Goal: Task Accomplishment & Management: Manage account settings

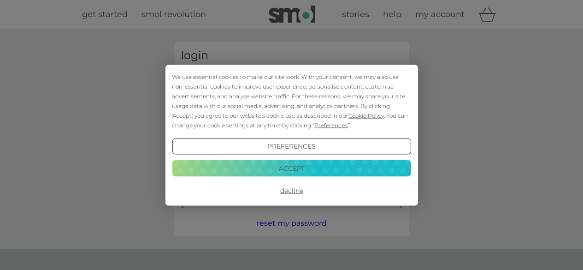
type input "[EMAIL_ADDRESS][DOMAIN_NAME]"
click at [297, 165] on button "Accept" at bounding box center [291, 168] width 239 height 17
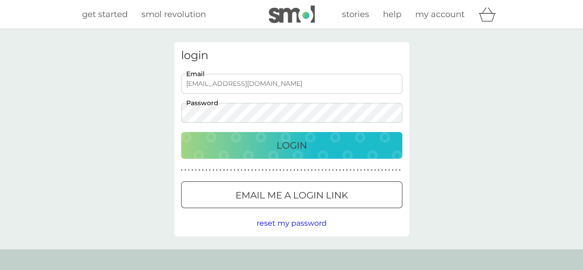
click at [275, 141] on div "Login" at bounding box center [291, 145] width 203 height 15
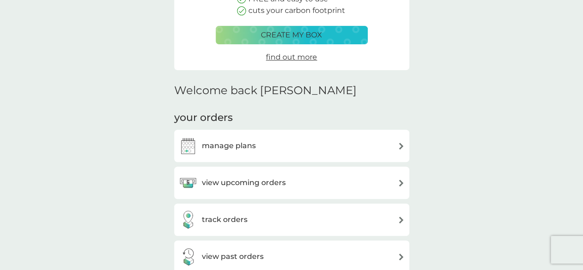
scroll to position [150, 0]
click at [259, 143] on div "manage plans" at bounding box center [292, 145] width 226 height 18
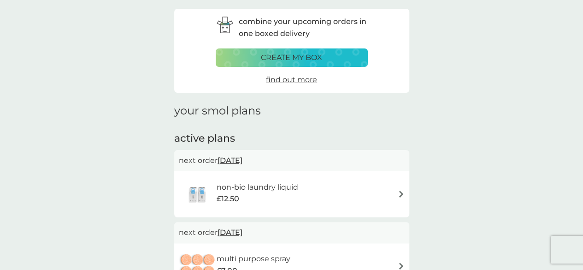
scroll to position [35, 0]
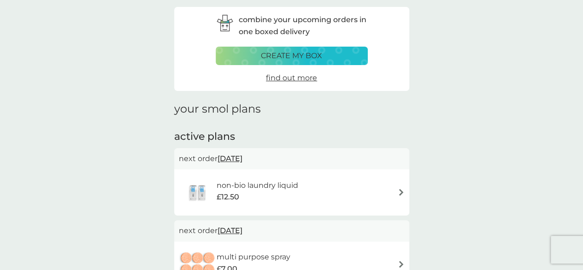
click at [401, 190] on img at bounding box center [401, 191] width 7 height 7
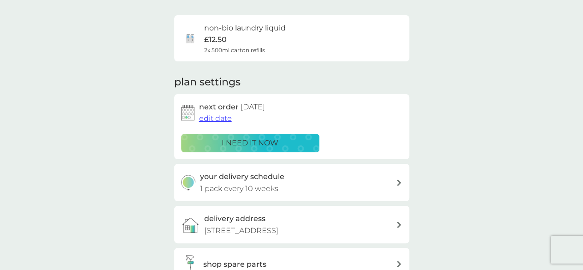
scroll to position [62, 0]
drag, startPoint x: 347, startPoint y: 187, endPoint x: 350, endPoint y: 173, distance: 14.8
click at [350, 173] on div "your delivery schedule 1 pack every 10 weeks" at bounding box center [298, 182] width 196 height 24
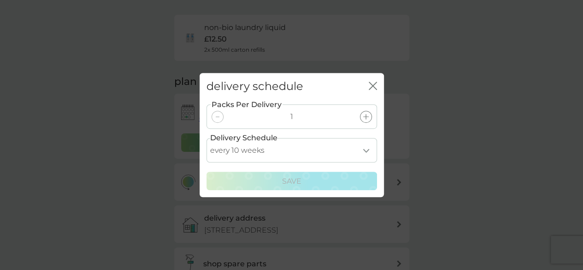
click at [370, 153] on select "every 1 week every 2 weeks every 3 weeks every 4 weeks every 5 weeks every 6 we…" at bounding box center [291, 150] width 171 height 24
select select "182"
click at [206, 138] on select "every 1 week every 2 weeks every 3 weeks every 4 weeks every 5 weeks every 6 we…" at bounding box center [291, 150] width 171 height 24
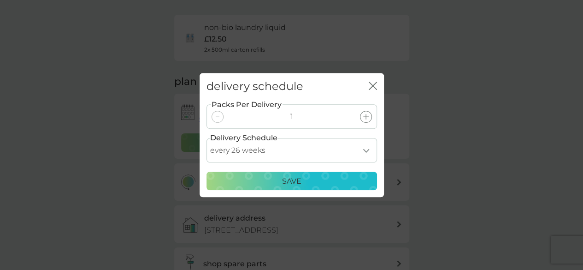
click at [306, 179] on div "Save" at bounding box center [291, 181] width 159 height 12
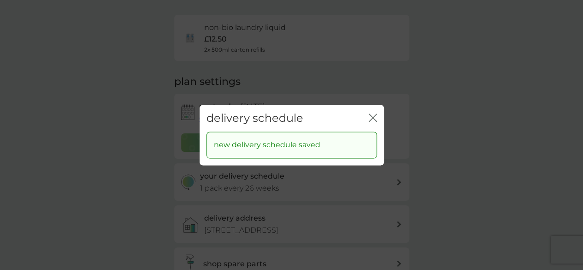
drag, startPoint x: 477, startPoint y: 118, endPoint x: 426, endPoint y: 64, distance: 74.0
click at [426, 64] on div "delivery schedule close new delivery schedule saved" at bounding box center [291, 135] width 583 height 270
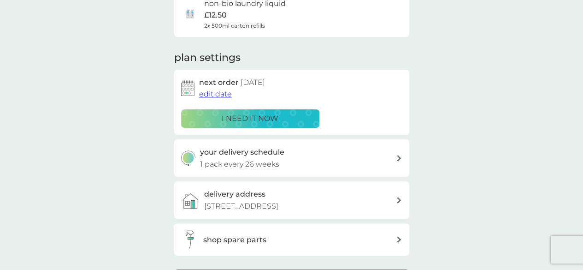
scroll to position [82, 0]
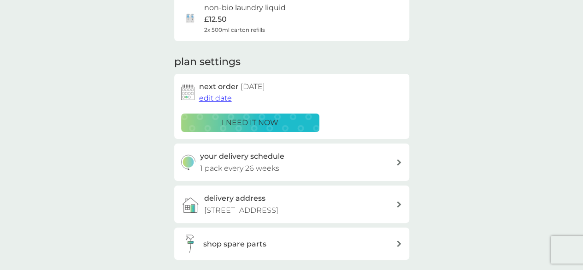
click at [214, 96] on span "edit date" at bounding box center [215, 98] width 33 height 9
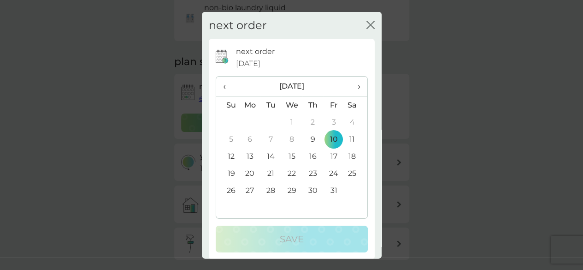
click at [353, 88] on span "›" at bounding box center [355, 86] width 9 height 19
click at [329, 138] on td "7" at bounding box center [334, 138] width 21 height 17
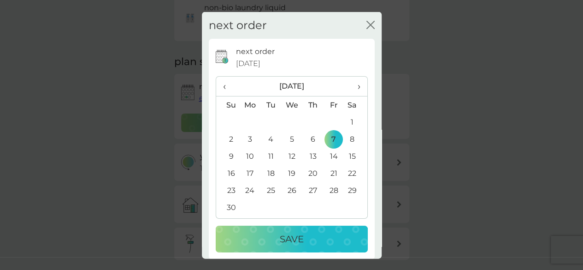
click at [282, 237] on p "Save" at bounding box center [292, 238] width 24 height 15
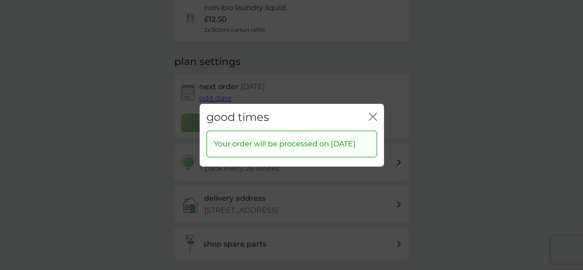
click at [371, 112] on icon "close" at bounding box center [371, 115] width 4 height 7
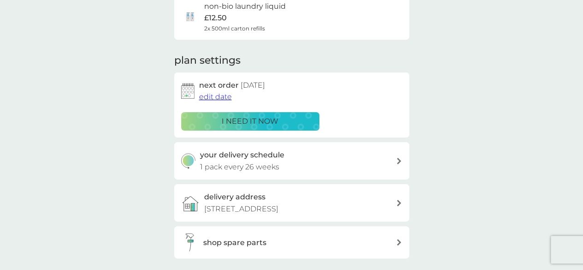
scroll to position [0, 0]
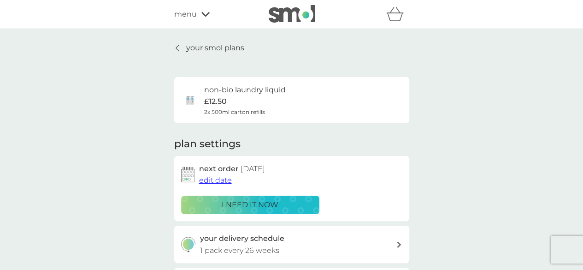
click at [190, 50] on p "your smol plans" at bounding box center [215, 48] width 58 height 12
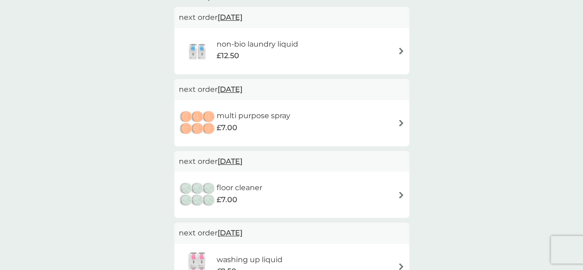
scroll to position [196, 0]
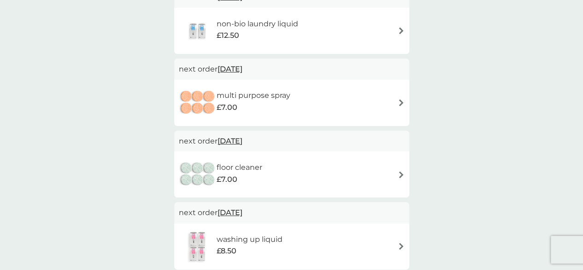
click at [401, 108] on div "multi purpose spray £7.00" at bounding box center [292, 103] width 226 height 32
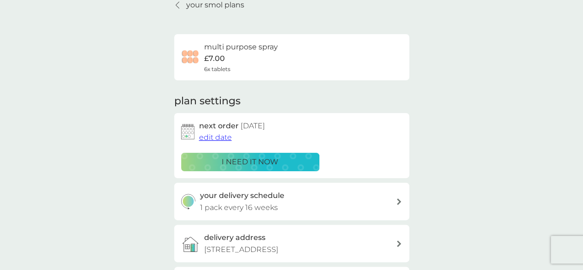
scroll to position [54, 0]
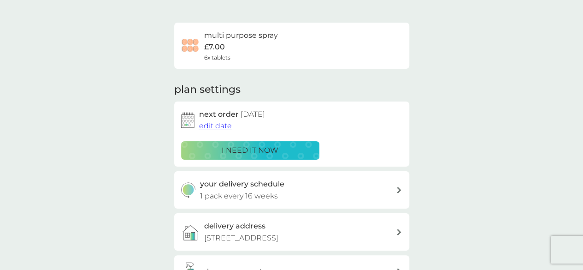
click at [357, 188] on div "your delivery schedule 1 pack every 16 weeks" at bounding box center [298, 190] width 196 height 24
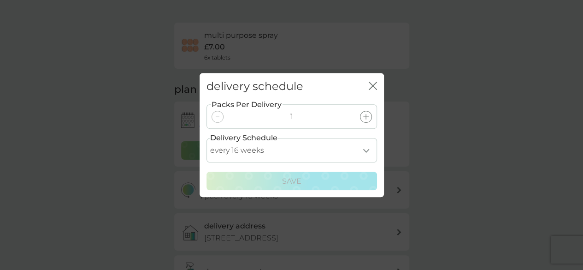
click at [313, 155] on select "every 1 week every 2 weeks every 3 weeks every 4 weeks every 5 weeks every 6 we…" at bounding box center [291, 150] width 171 height 24
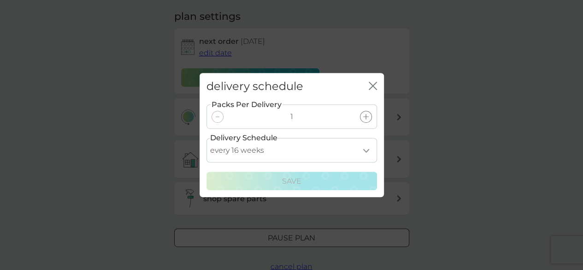
scroll to position [131, 0]
click at [303, 147] on select "every 1 week every 2 weeks every 3 weeks every 4 weeks every 5 weeks every 6 we…" at bounding box center [291, 150] width 171 height 24
select select "245"
click at [206, 138] on select "every 1 week every 2 weeks every 3 weeks every 4 weeks every 5 weeks every 6 we…" at bounding box center [291, 150] width 171 height 24
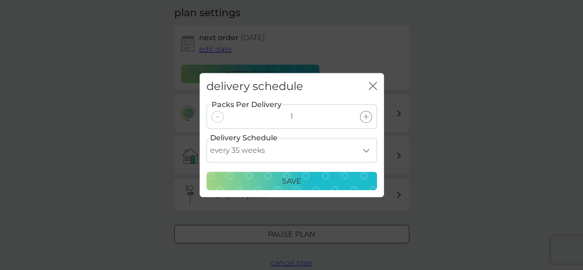
click at [284, 178] on p "Save" at bounding box center [291, 181] width 19 height 12
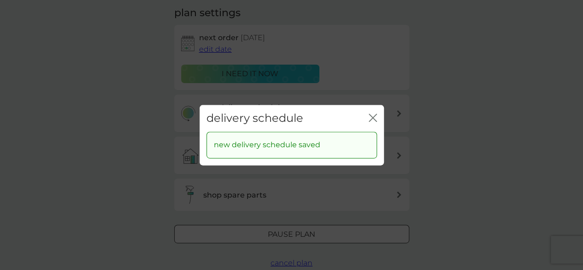
click at [368, 116] on div "delivery schedule close" at bounding box center [292, 118] width 184 height 27
click at [374, 116] on icon "close" at bounding box center [375, 117] width 4 height 7
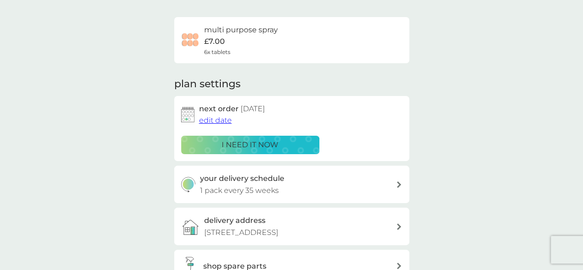
scroll to position [55, 0]
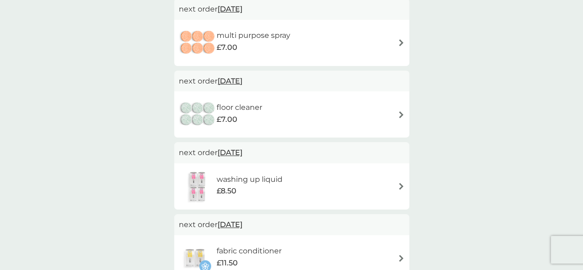
scroll to position [256, 0]
click at [395, 44] on div "multi purpose spray £7.00" at bounding box center [292, 43] width 226 height 32
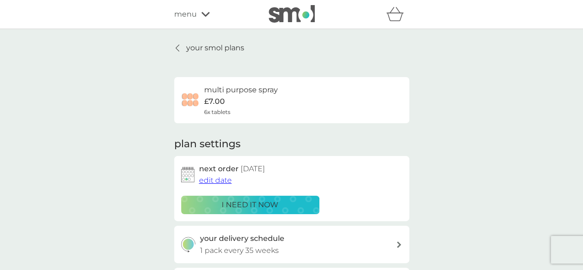
scroll to position [140, 0]
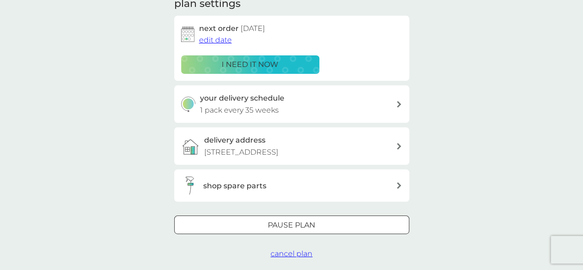
click at [291, 227] on div at bounding box center [291, 225] width 33 height 10
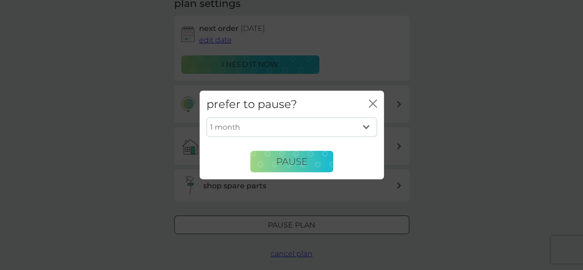
click at [374, 127] on select "1 month 2 months 3 months 4 months 5 months 6 months" at bounding box center [291, 127] width 171 height 19
select select "6"
click at [206, 118] on select "1 month 2 months 3 months 4 months 5 months 6 months" at bounding box center [291, 127] width 171 height 19
click at [290, 156] on span "Pause" at bounding box center [291, 161] width 31 height 11
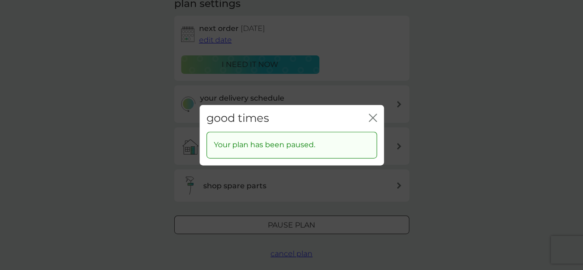
click at [375, 118] on icon "close" at bounding box center [373, 117] width 8 height 8
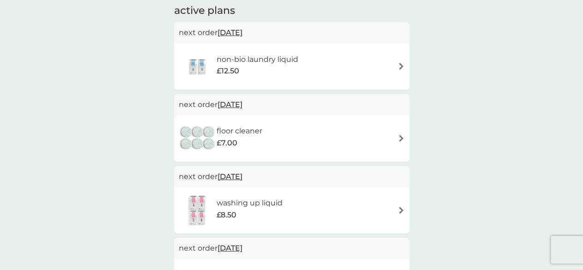
scroll to position [165, 0]
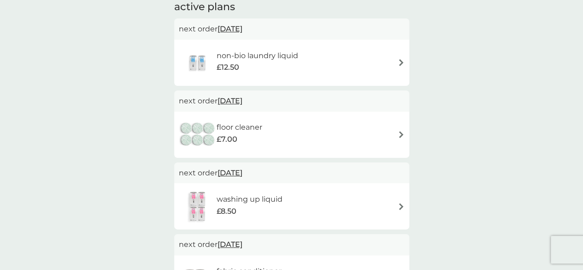
click at [398, 140] on div "floor cleaner £7.00" at bounding box center [292, 134] width 226 height 32
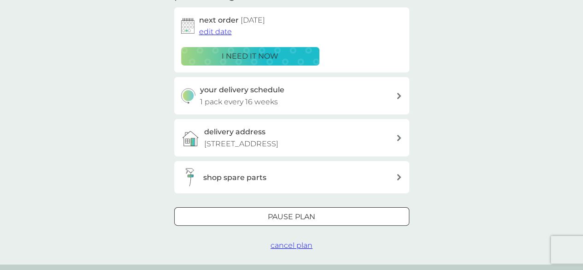
scroll to position [150, 0]
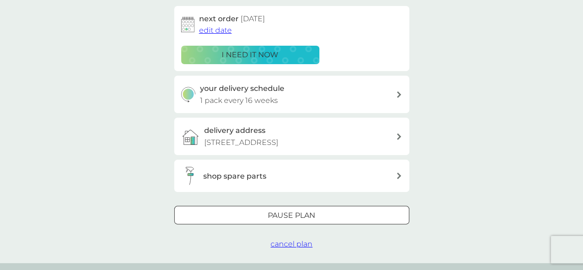
click at [273, 212] on p "Pause plan" at bounding box center [291, 215] width 47 height 12
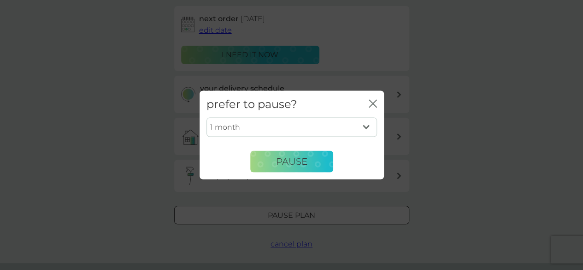
click at [356, 127] on select "1 month 2 months 3 months 4 months 5 months 6 months" at bounding box center [291, 127] width 171 height 19
select select "6"
click at [206, 118] on select "1 month 2 months 3 months 4 months 5 months 6 months" at bounding box center [291, 127] width 171 height 19
click at [300, 153] on button "Pause" at bounding box center [291, 161] width 83 height 22
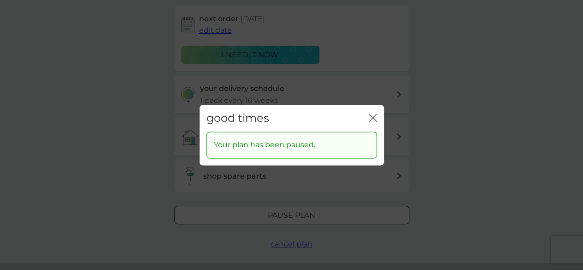
click at [375, 118] on icon "close" at bounding box center [373, 117] width 8 height 8
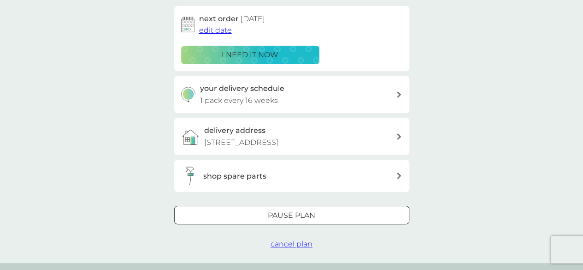
scroll to position [0, 0]
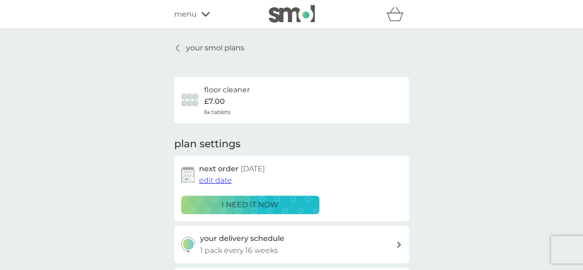
click at [197, 59] on div "your smol plans floor cleaner £7.00 6x tablets plan settings next order [DATE] …" at bounding box center [291, 221] width 235 height 358
click at [196, 55] on div "your smol plans floor cleaner £7.00 6x tablets plan settings next order [DATE] …" at bounding box center [291, 221] width 235 height 358
click at [191, 49] on p "your smol plans" at bounding box center [215, 48] width 58 height 12
